Goal: Transaction & Acquisition: Purchase product/service

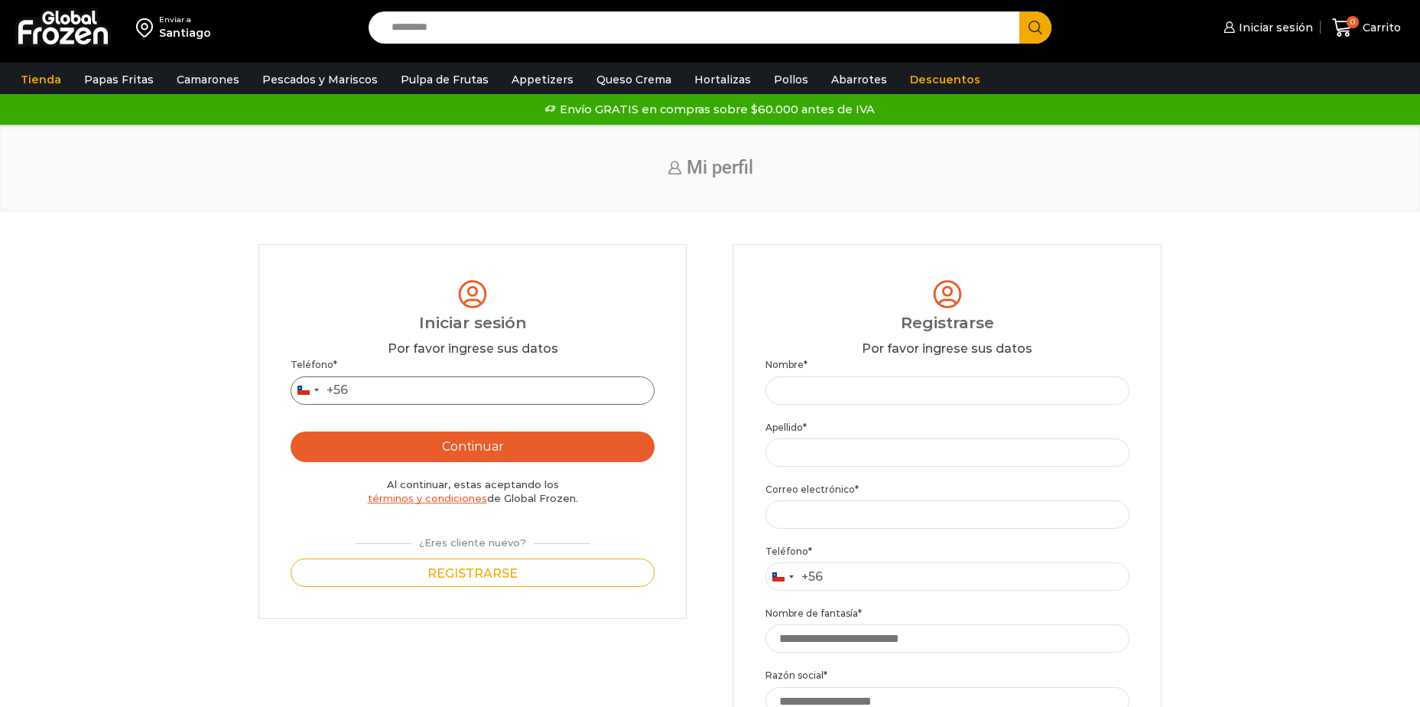
click at [379, 396] on input "Teléfono *" at bounding box center [473, 390] width 364 height 28
type input "*********"
click at [450, 448] on button "Continuar" at bounding box center [473, 446] width 364 height 31
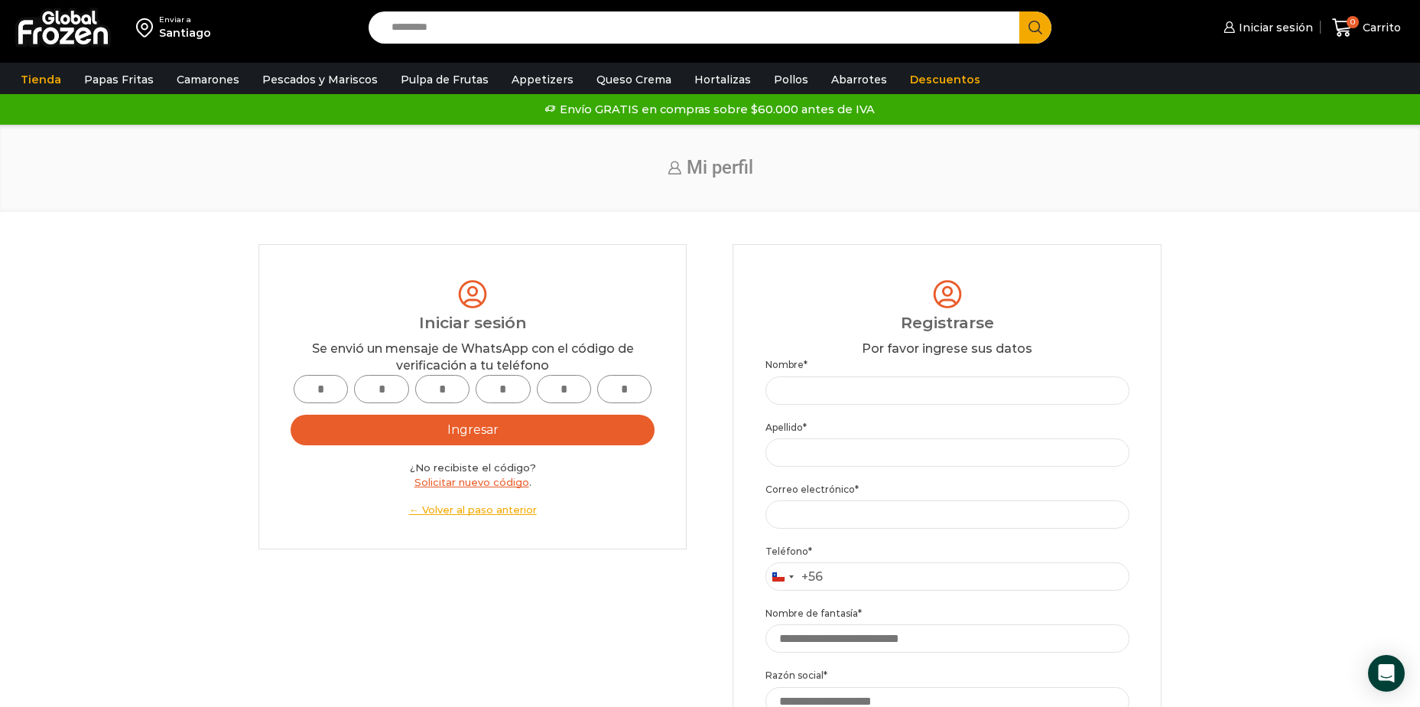
click at [328, 385] on input "text" at bounding box center [321, 389] width 54 height 28
type input "*"
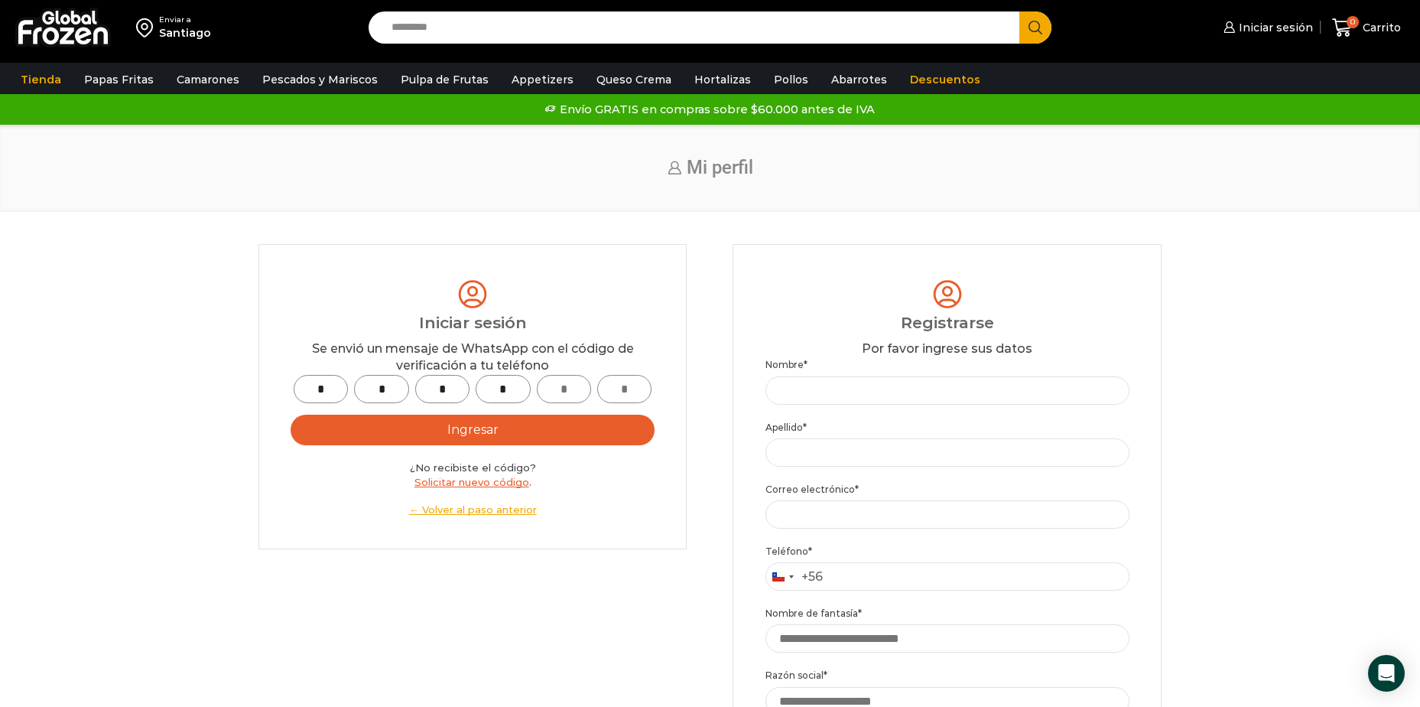
type input "*"
click at [421, 421] on button "Ingresar" at bounding box center [473, 430] width 364 height 31
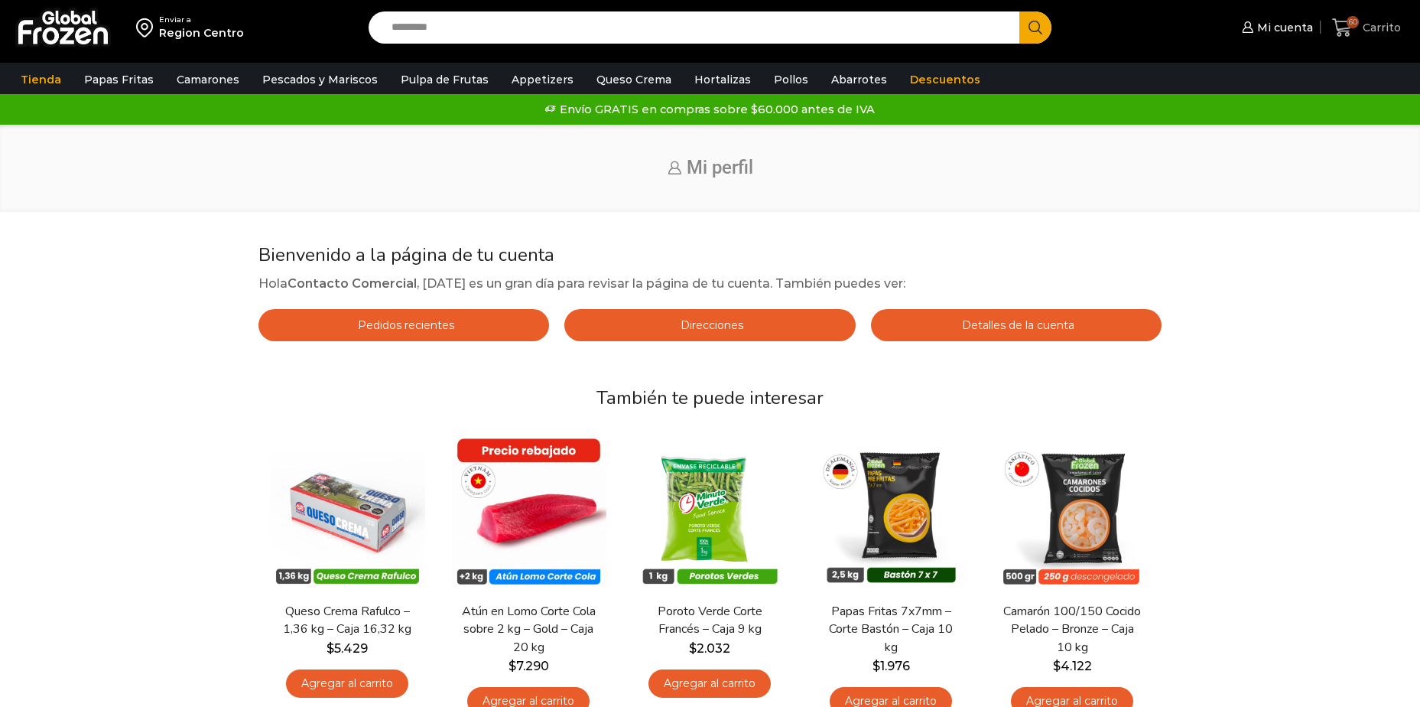
click at [1352, 28] on span "60" at bounding box center [1345, 28] width 27 height 21
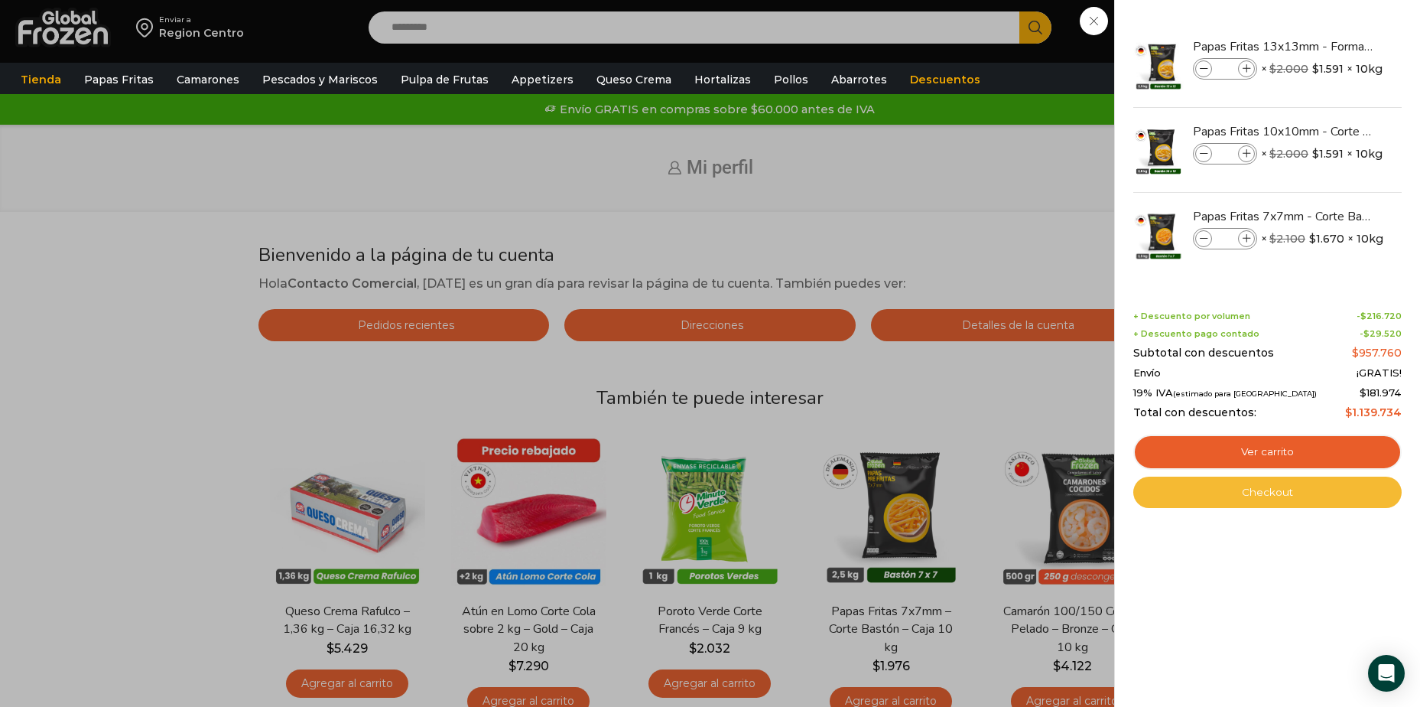
click at [1250, 491] on link "Checkout" at bounding box center [1268, 493] width 268 height 32
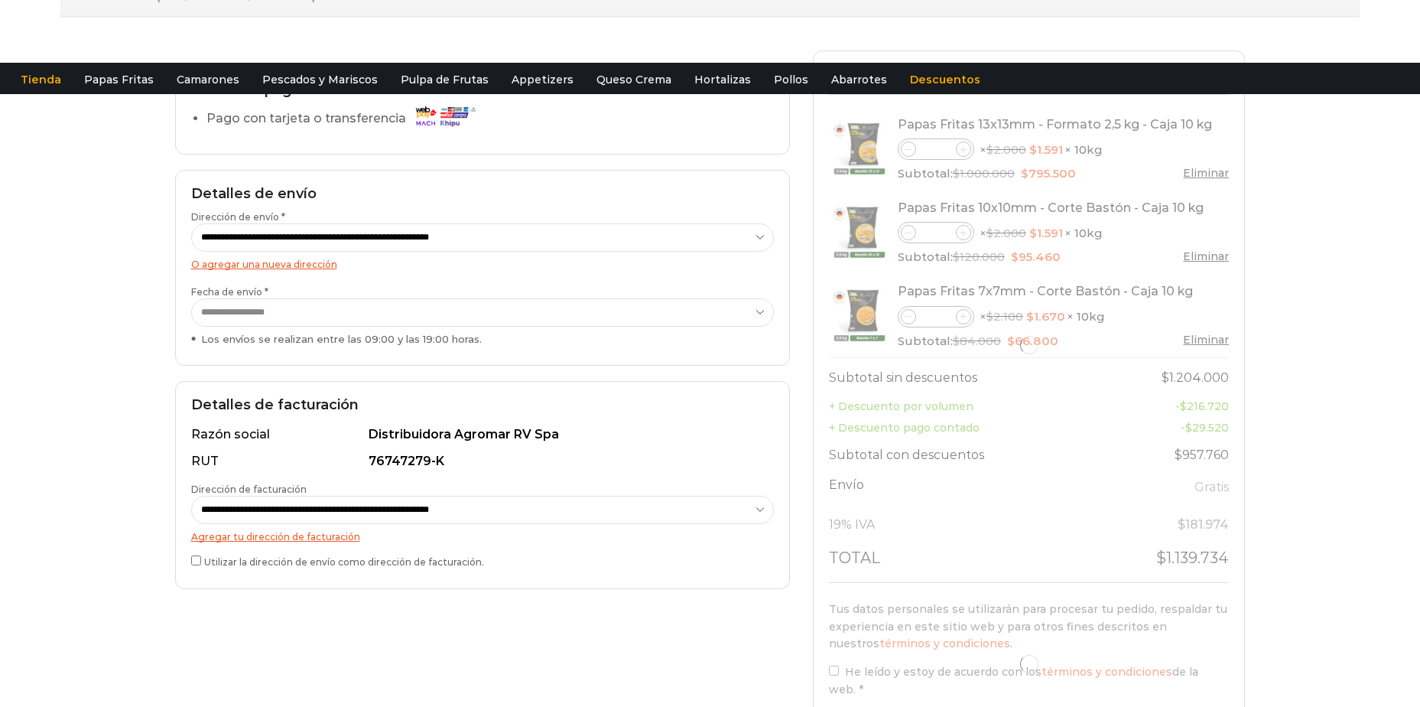
scroll to position [229, 0]
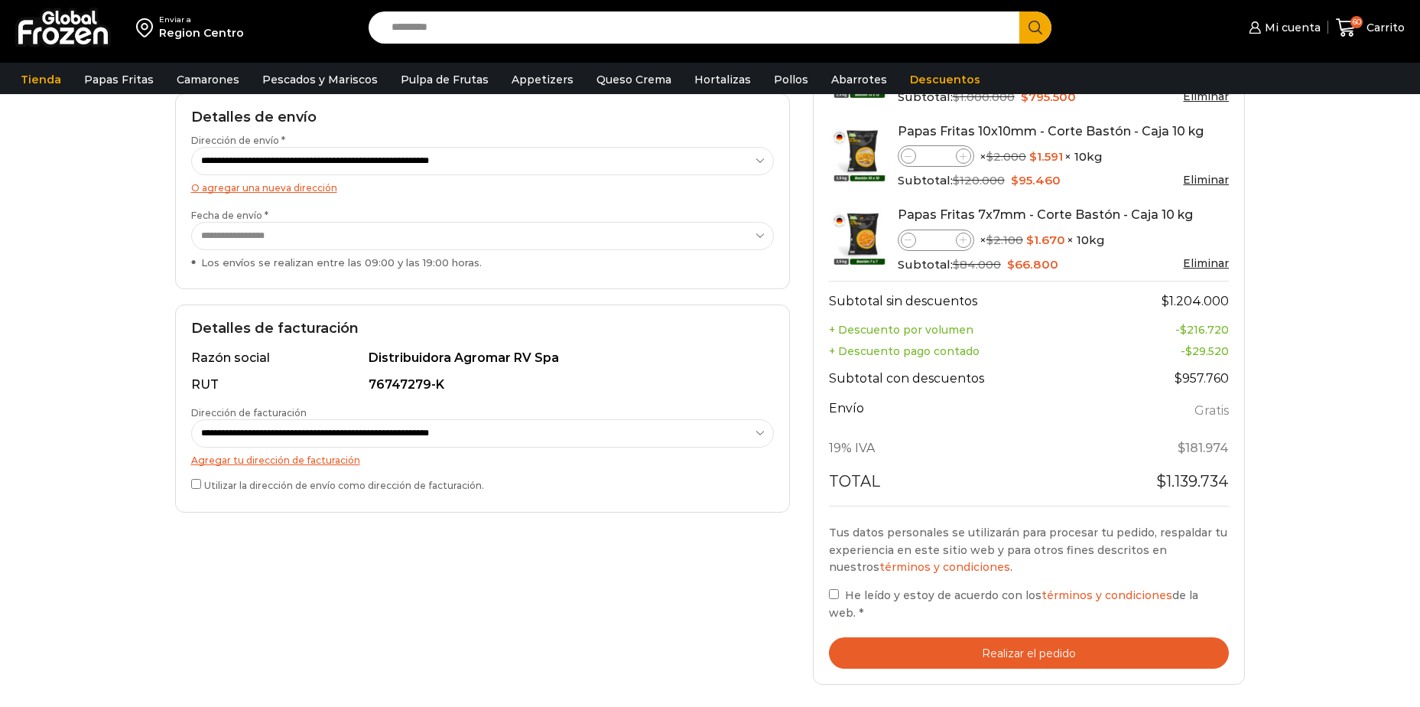
click at [842, 598] on label "He leído y estoy de acuerdo con los términos y condiciones de la web. *" at bounding box center [1029, 603] width 401 height 35
click at [944, 645] on button "Realizar el pedido" at bounding box center [1029, 652] width 401 height 31
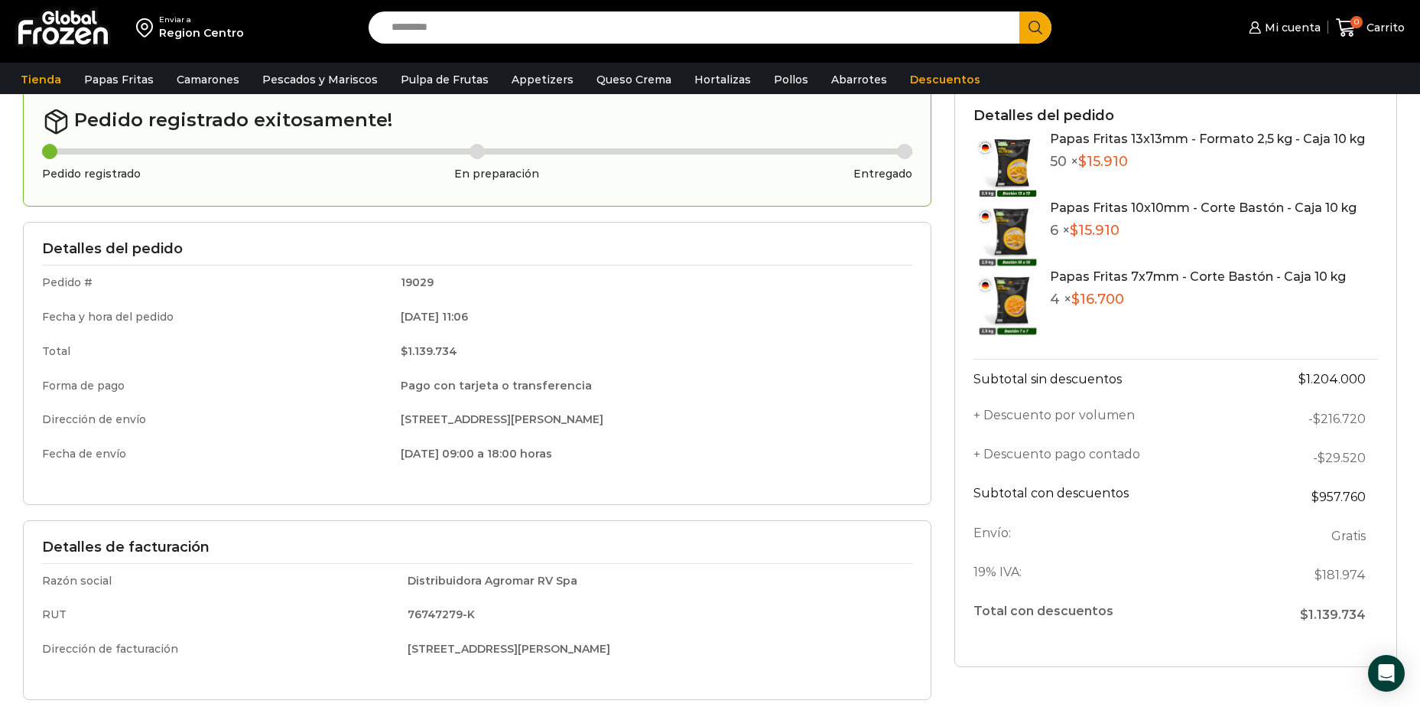
scroll to position [153, 0]
